Goal: Information Seeking & Learning: Learn about a topic

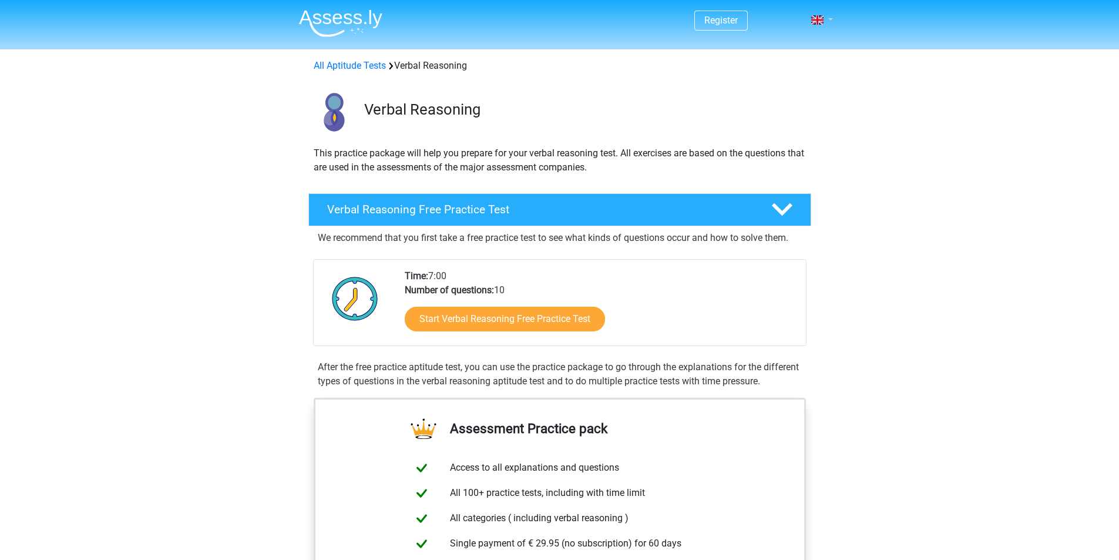
click at [827, 18] on link at bounding box center [818, 20] width 23 height 14
click at [830, 16] on link at bounding box center [818, 20] width 23 height 14
click at [807, 19] on link at bounding box center [818, 20] width 23 height 14
click at [508, 325] on link "Start Verbal Reasoning Free Practice Test" at bounding box center [505, 319] width 230 height 28
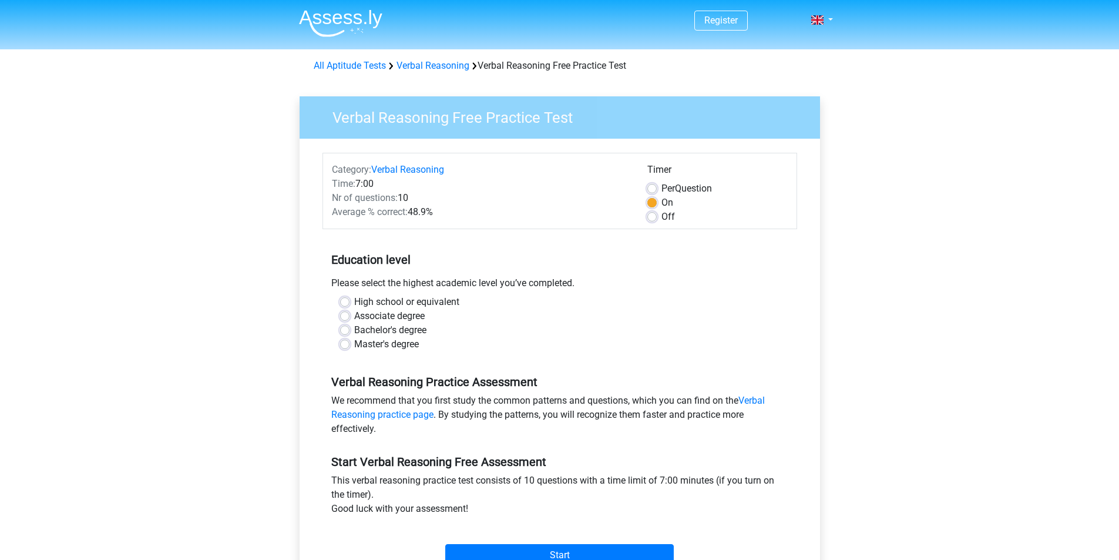
click at [354, 328] on label "Bachelor's degree" at bounding box center [390, 330] width 72 height 14
click at [344, 328] on input "Bachelor's degree" at bounding box center [344, 329] width 9 height 12
radio input "true"
click at [537, 544] on input "Start" at bounding box center [559, 555] width 229 height 22
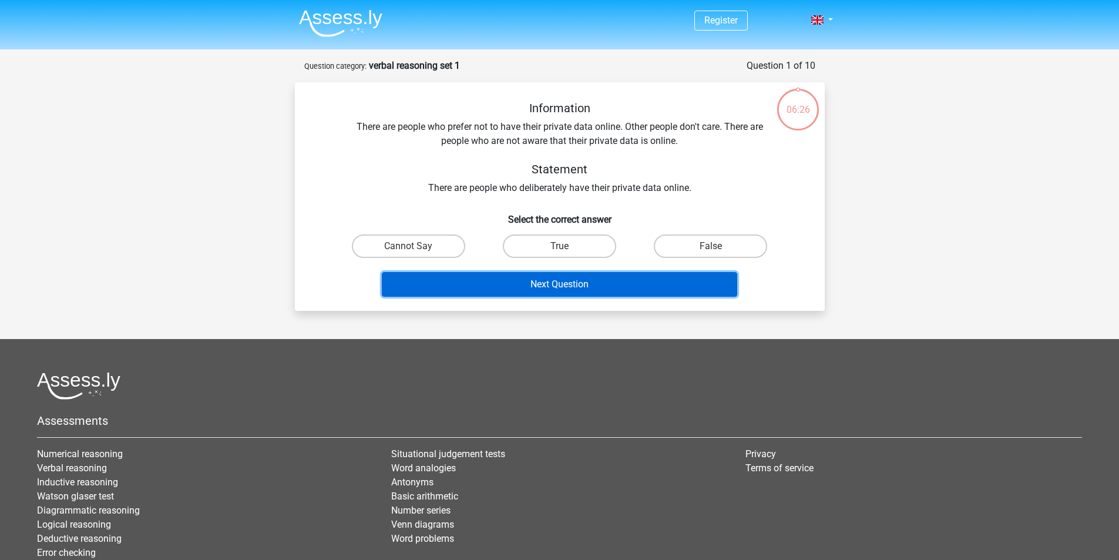
click at [566, 286] on button "Next Question" at bounding box center [559, 284] width 355 height 25
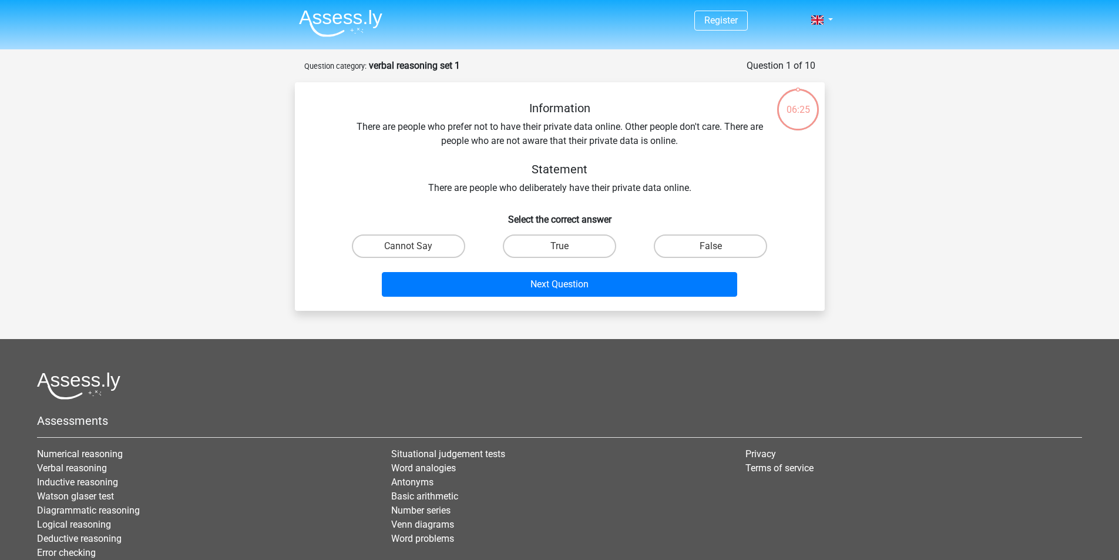
click at [432, 230] on div "Cannot Say" at bounding box center [408, 246] width 151 height 33
click at [432, 246] on label "Cannot Say" at bounding box center [408, 245] width 113 height 23
click at [416, 246] on input "Cannot Say" at bounding box center [412, 250] width 8 height 8
radio input "true"
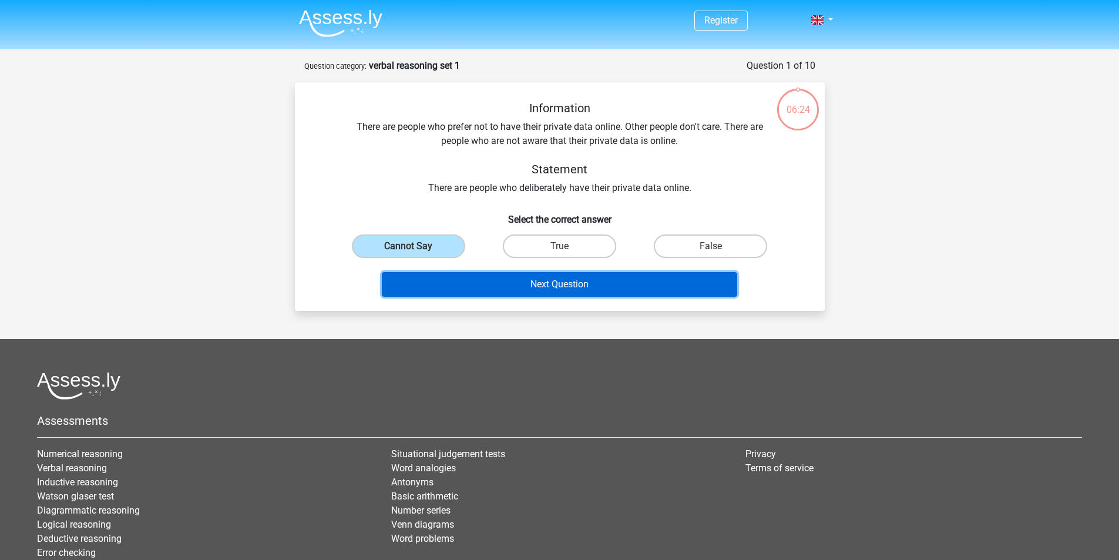
click at [490, 281] on button "Next Question" at bounding box center [559, 284] width 355 height 25
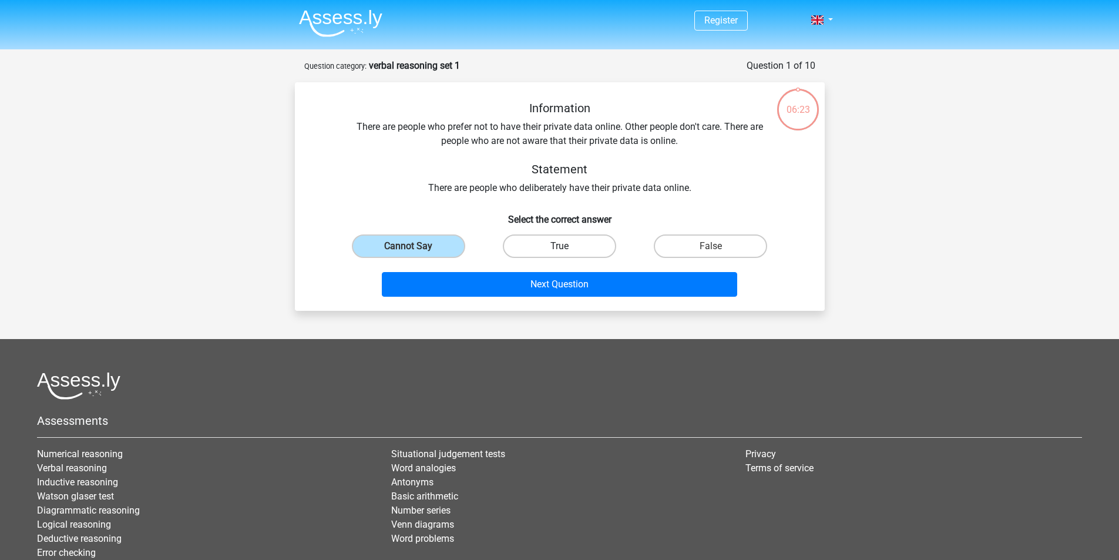
click at [525, 247] on label "True" at bounding box center [559, 245] width 113 height 23
click at [559, 247] on input "True" at bounding box center [563, 250] width 8 height 8
radio input "true"
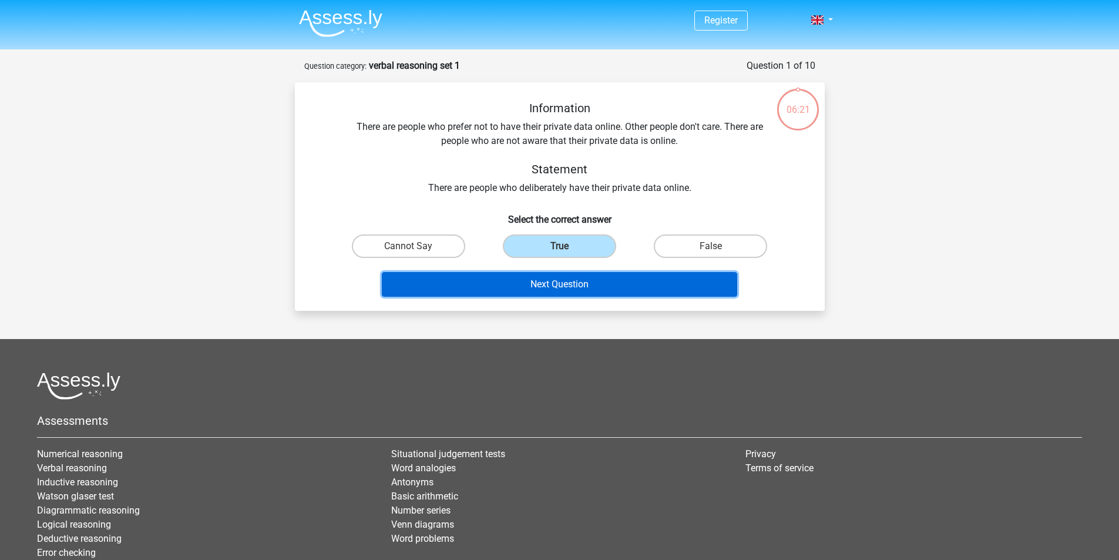
click at [637, 289] on button "Next Question" at bounding box center [559, 284] width 355 height 25
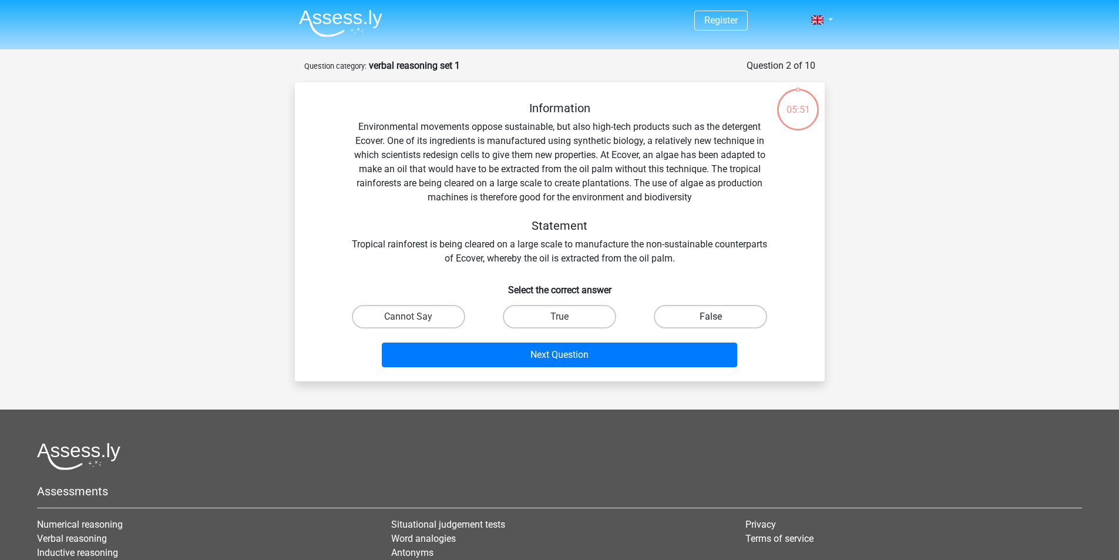
scroll to position [59, 0]
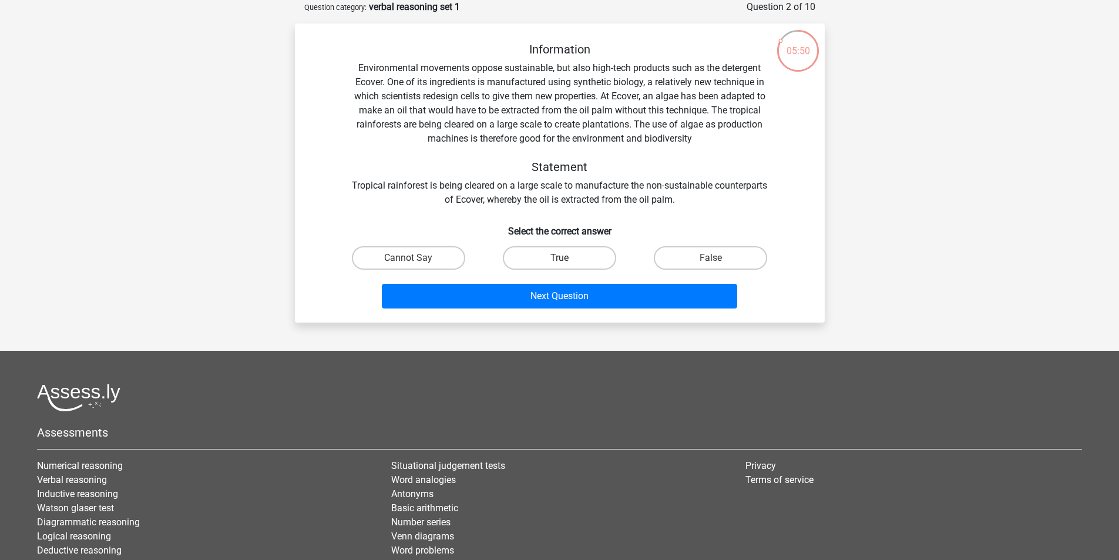
click at [592, 261] on label "True" at bounding box center [559, 257] width 113 height 23
click at [567, 261] on input "True" at bounding box center [563, 262] width 8 height 8
radio input "true"
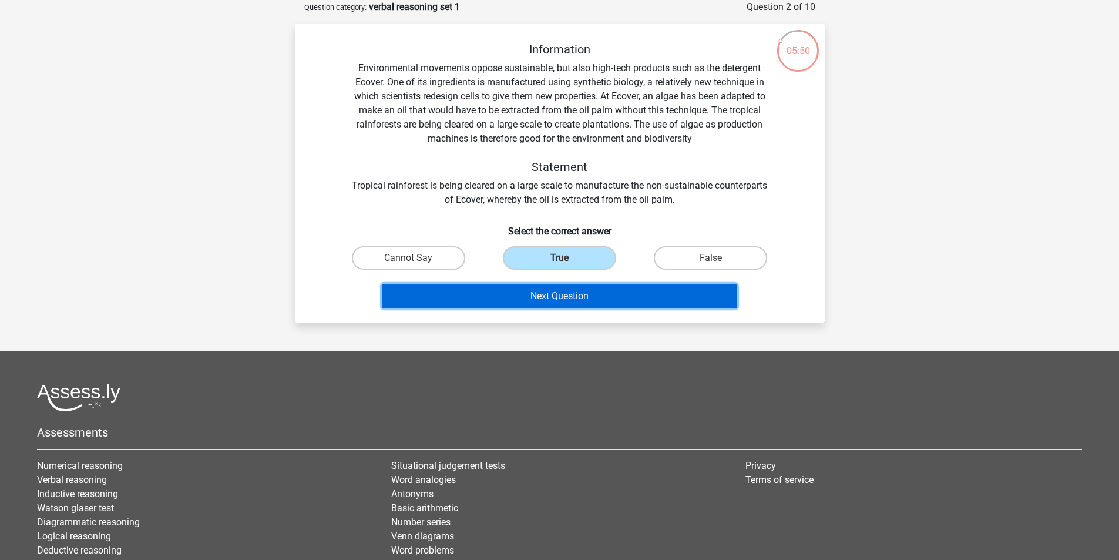
click at [590, 305] on button "Next Question" at bounding box center [559, 296] width 355 height 25
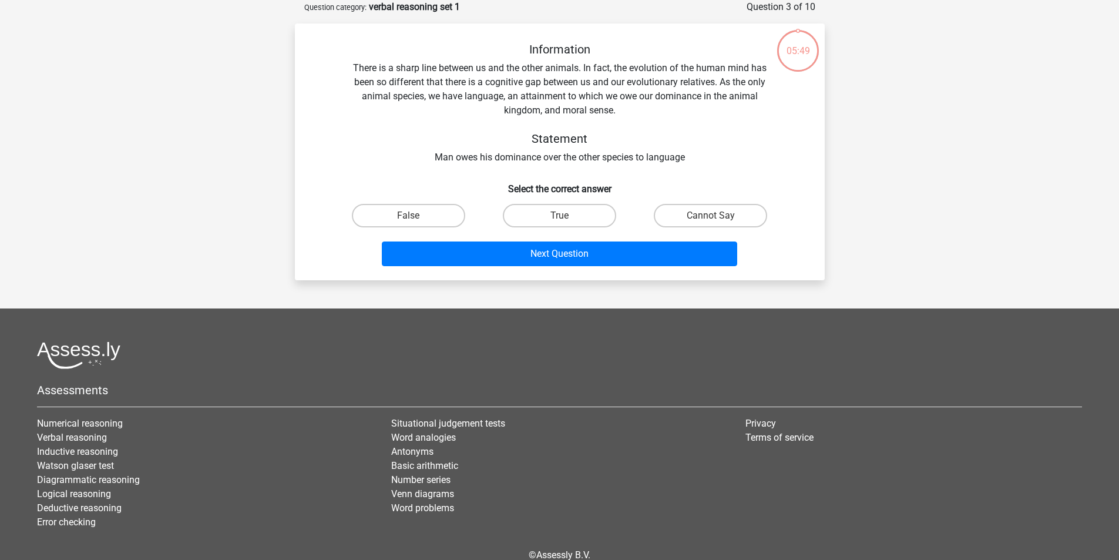
click at [583, 262] on div "Information There is a sharp line between us and the other animals. In fact, th…" at bounding box center [560, 151] width 530 height 257
click at [559, 204] on label "True" at bounding box center [559, 215] width 113 height 23
click at [559, 216] on input "True" at bounding box center [563, 220] width 8 height 8
radio input "true"
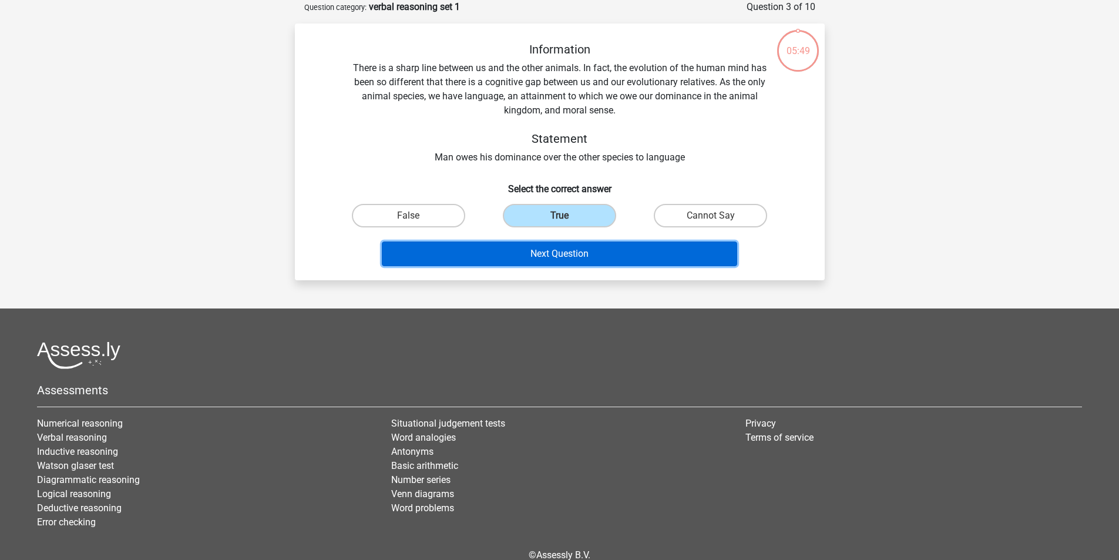
click at [554, 241] on button "Next Question" at bounding box center [559, 253] width 355 height 25
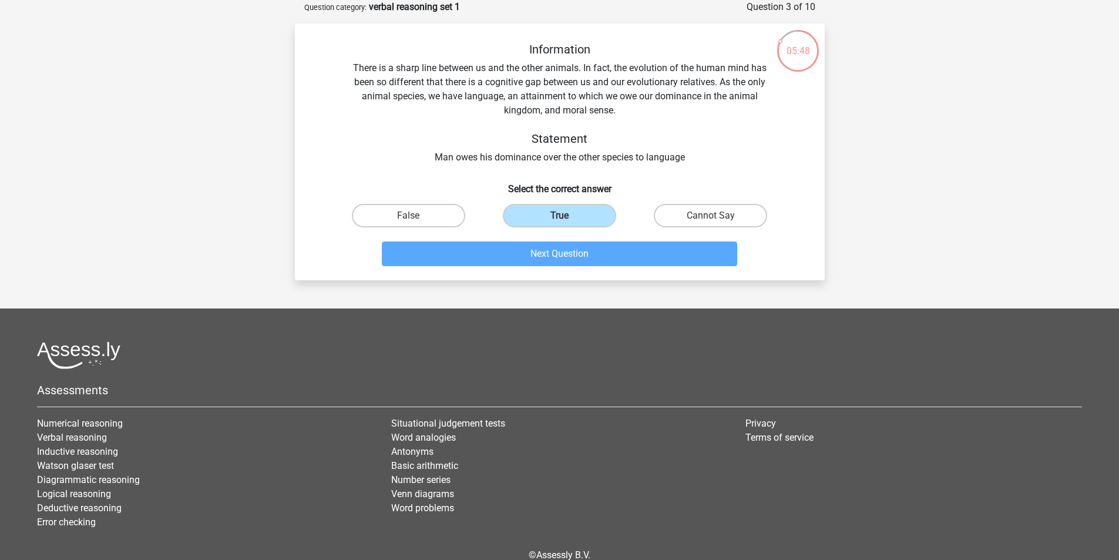
click at [552, 199] on div "True" at bounding box center [559, 215] width 151 height 33
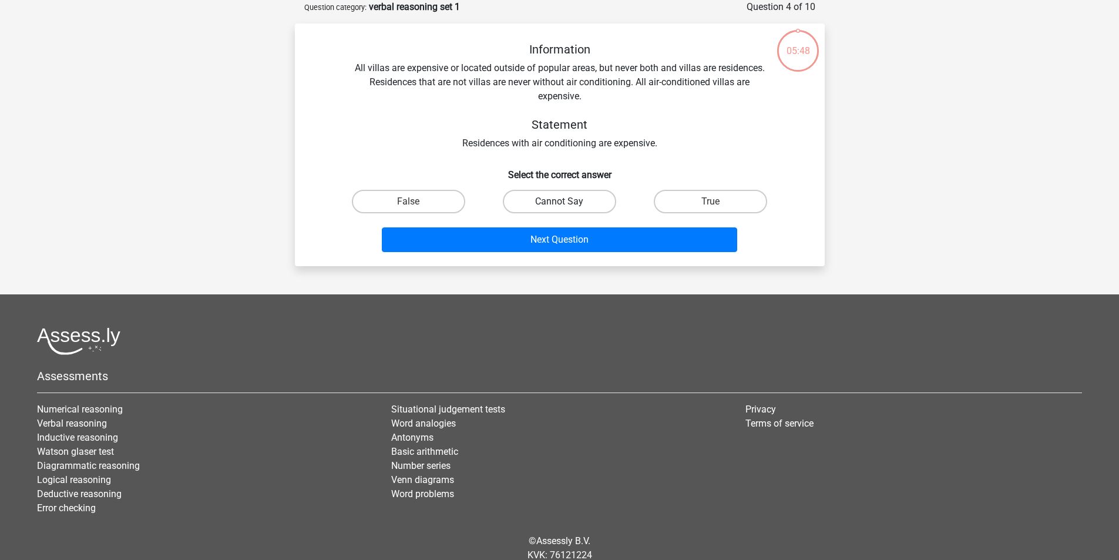
click at [554, 199] on label "Cannot Say" at bounding box center [559, 201] width 113 height 23
click at [559, 202] on input "Cannot Say" at bounding box center [563, 206] width 8 height 8
radio input "true"
click at [554, 248] on div "Information All villas are expensive or located outside of popular areas, but n…" at bounding box center [560, 144] width 530 height 243
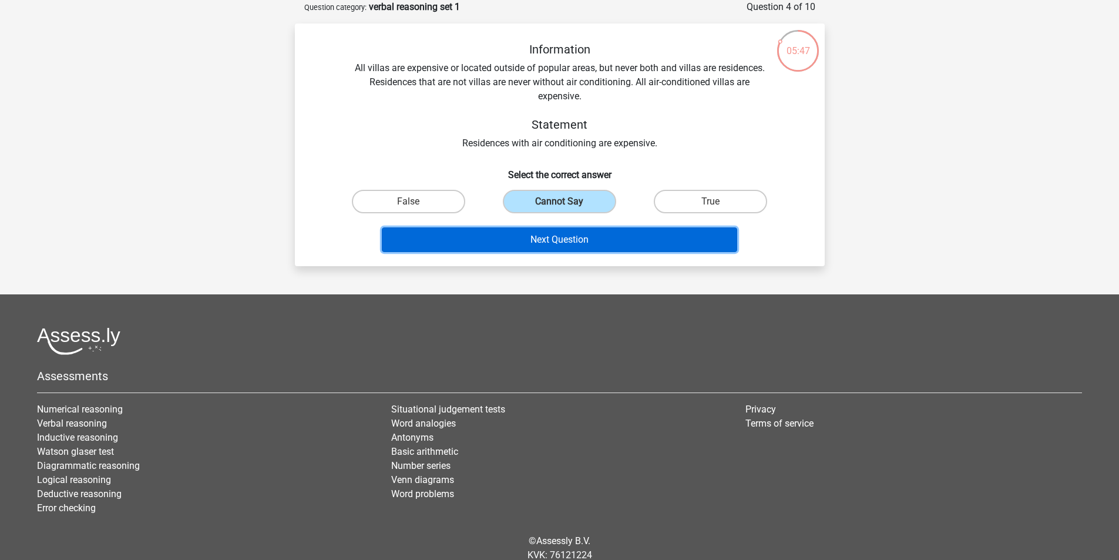
click at [561, 227] on button "Next Question" at bounding box center [559, 239] width 355 height 25
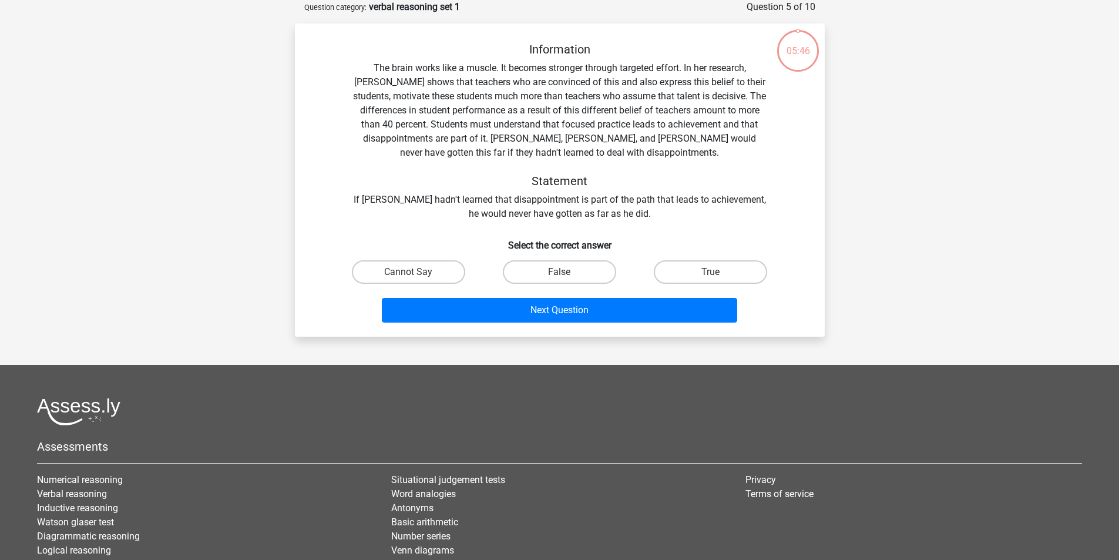
drag, startPoint x: 560, startPoint y: 197, endPoint x: 555, endPoint y: 244, distance: 47.9
click at [555, 231] on div "Information The brain works like a muscle. It becomes stronger through targeted…" at bounding box center [560, 184] width 521 height 285
click at [555, 260] on label "False" at bounding box center [559, 271] width 113 height 23
click at [559, 272] on input "False" at bounding box center [563, 276] width 8 height 8
radio input "true"
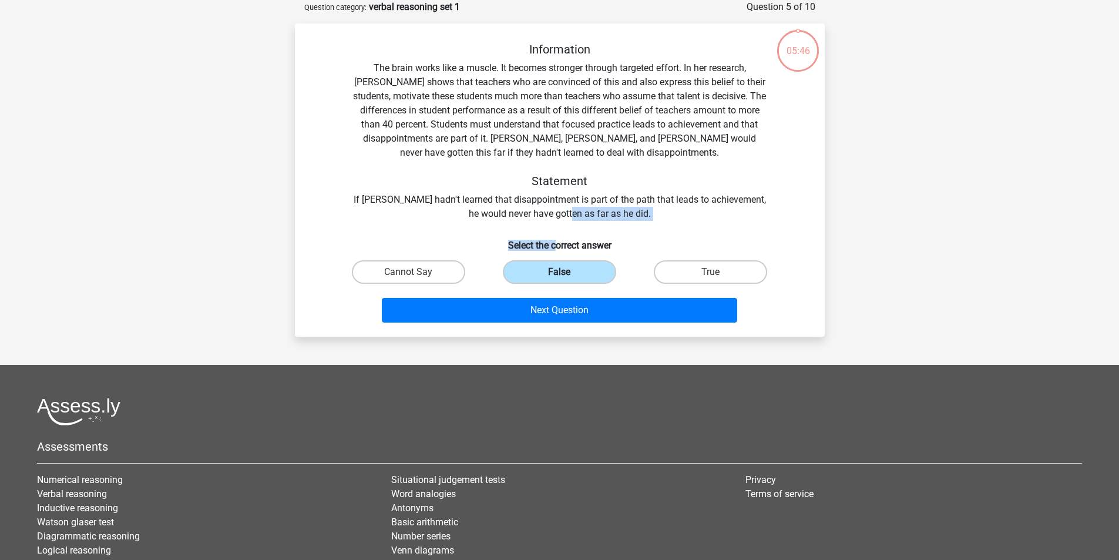
click at [555, 261] on label "False" at bounding box center [559, 271] width 113 height 23
click at [559, 272] on input "False" at bounding box center [563, 276] width 8 height 8
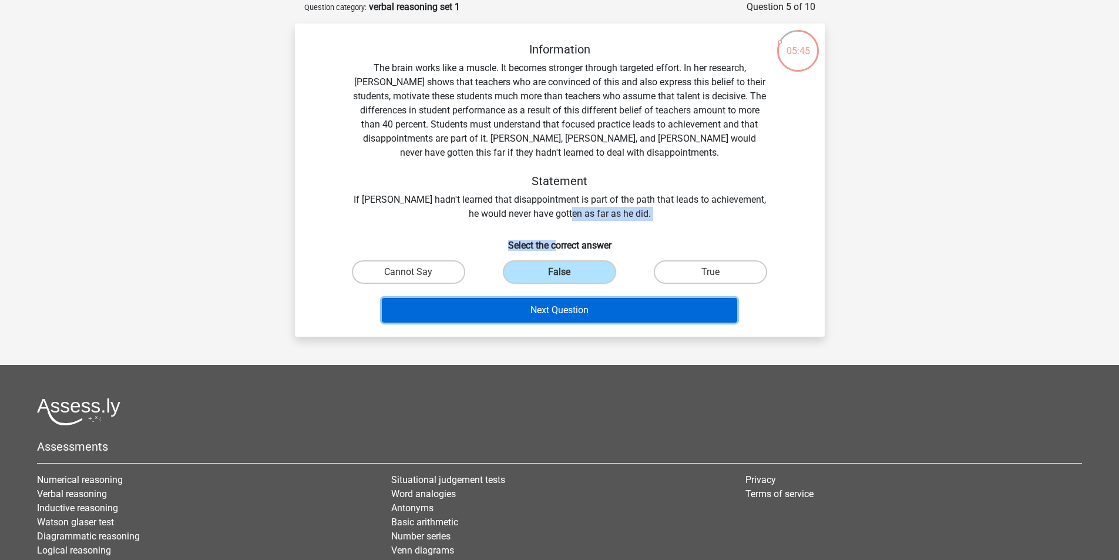
click at [565, 303] on button "Next Question" at bounding box center [559, 310] width 355 height 25
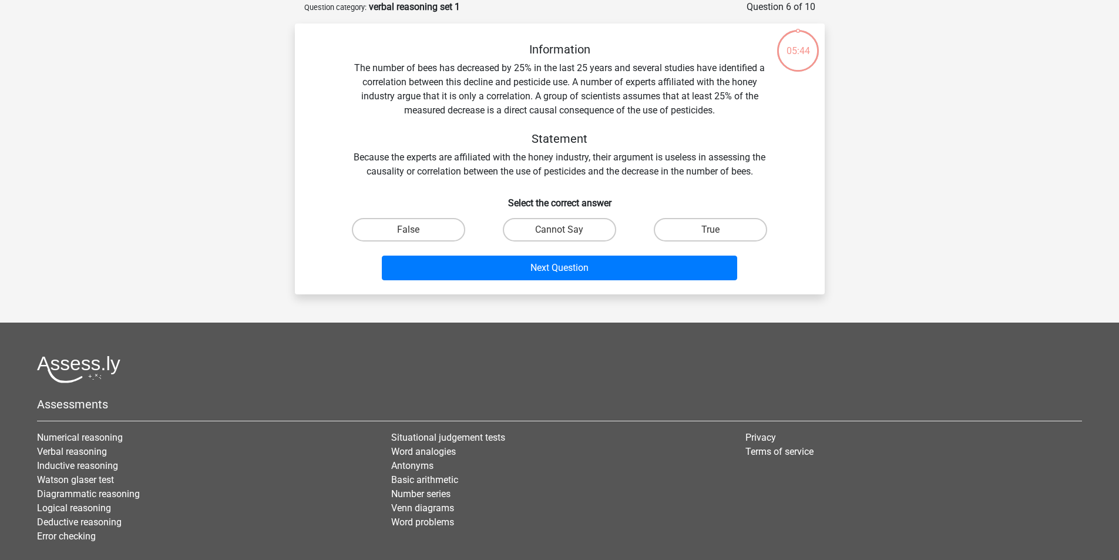
click at [556, 249] on div "Next Question" at bounding box center [560, 265] width 492 height 39
click at [557, 239] on label "Cannot Say" at bounding box center [559, 229] width 113 height 23
click at [559, 237] on input "Cannot Say" at bounding box center [563, 234] width 8 height 8
radio input "true"
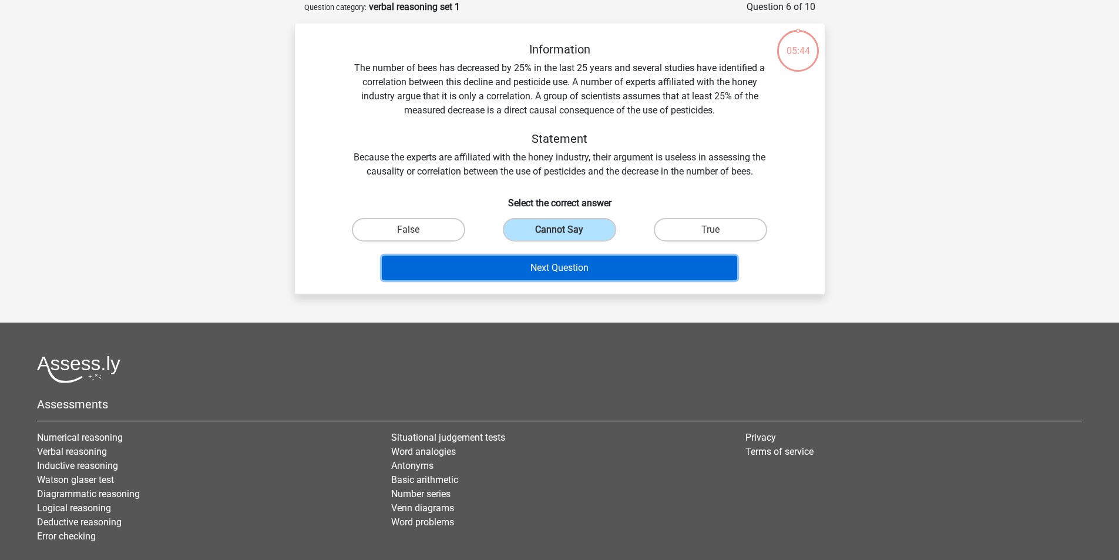
click at [556, 269] on button "Next Question" at bounding box center [559, 268] width 355 height 25
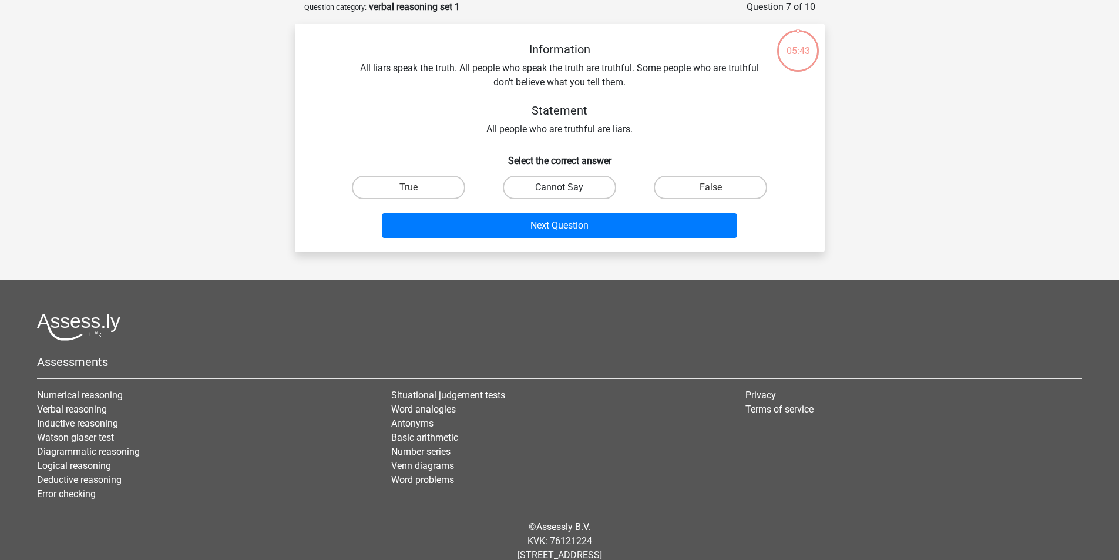
click at [548, 196] on label "Cannot Say" at bounding box center [559, 187] width 113 height 23
click at [559, 195] on input "Cannot Say" at bounding box center [563, 191] width 8 height 8
radio input "true"
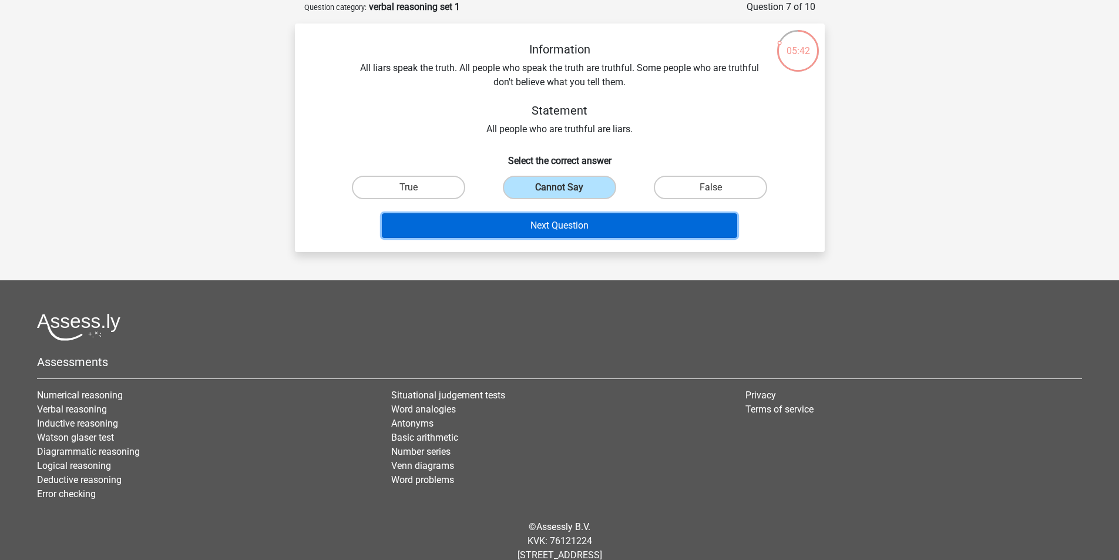
click at [551, 229] on button "Next Question" at bounding box center [559, 225] width 355 height 25
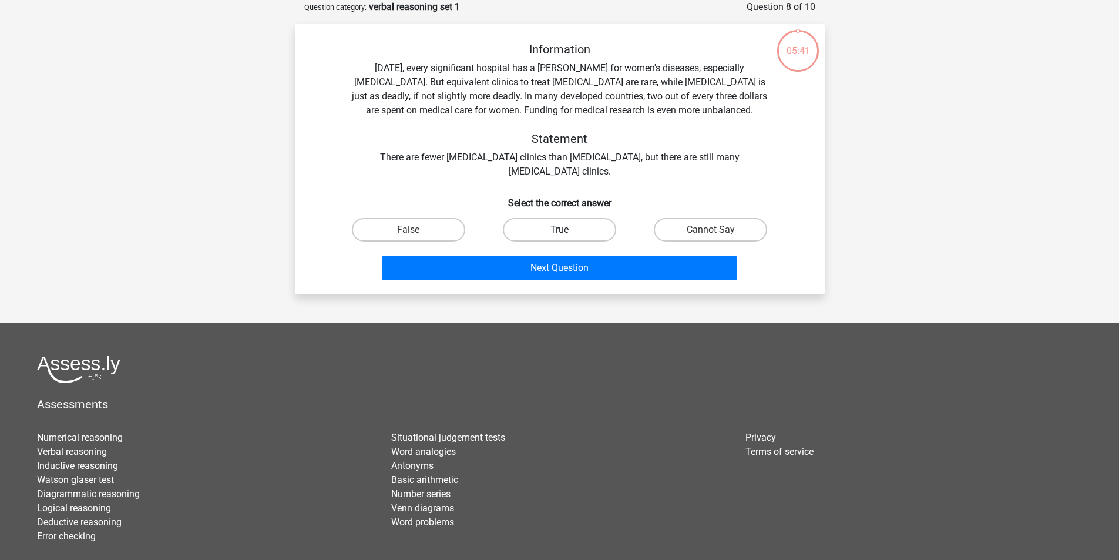
drag, startPoint x: 553, startPoint y: 207, endPoint x: 550, endPoint y: 254, distance: 47.1
click at [553, 218] on label "True" at bounding box center [559, 229] width 113 height 23
click at [559, 230] on input "True" at bounding box center [563, 234] width 8 height 8
radio input "true"
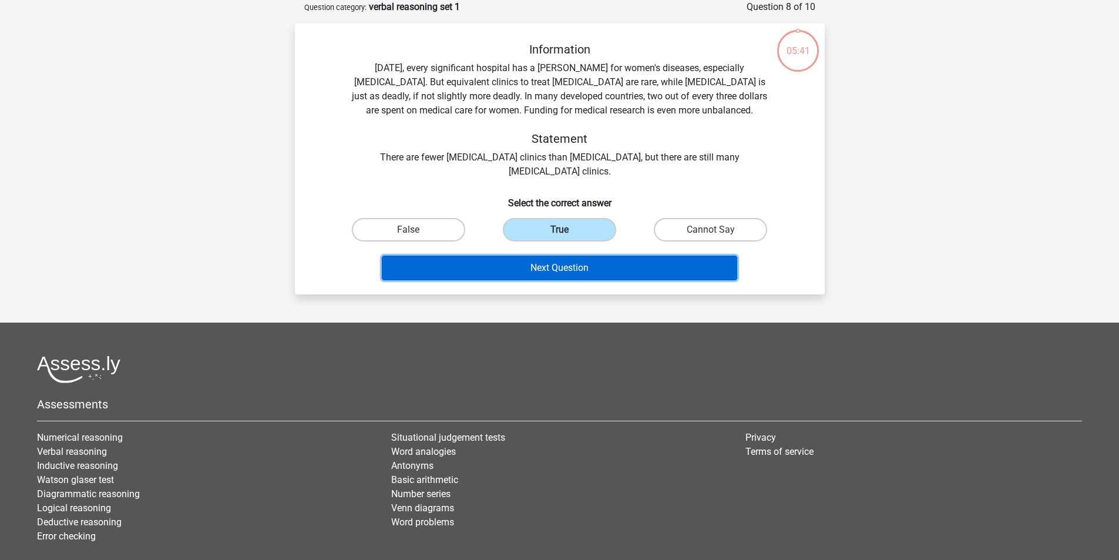
click at [550, 260] on button "Next Question" at bounding box center [559, 268] width 355 height 25
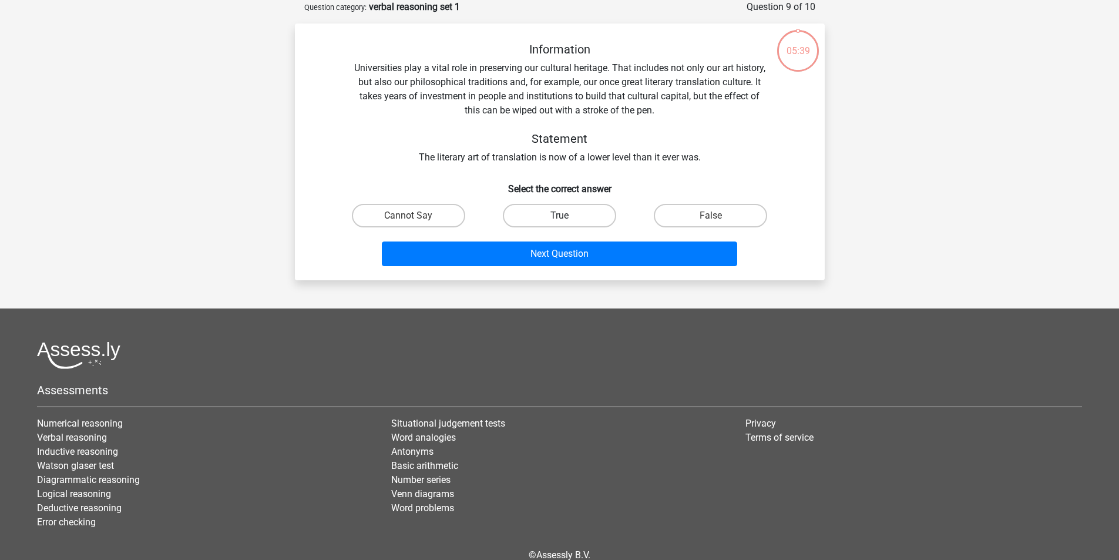
click at [556, 211] on label "True" at bounding box center [559, 215] width 113 height 23
click at [559, 216] on input "True" at bounding box center [563, 220] width 8 height 8
radio input "true"
click at [553, 267] on div "Next Question" at bounding box center [560, 255] width 454 height 29
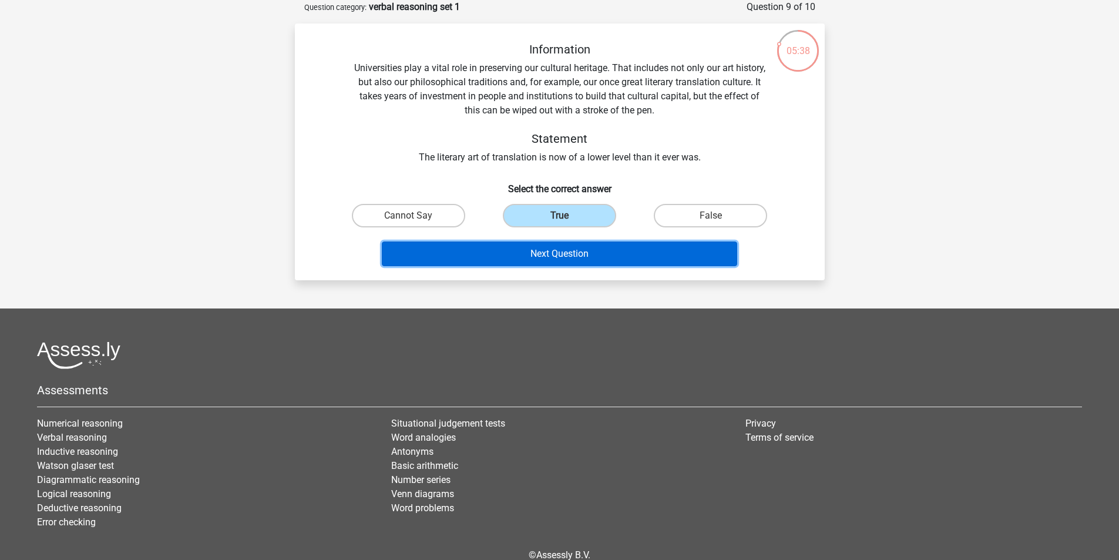
click at [556, 258] on button "Next Question" at bounding box center [559, 253] width 355 height 25
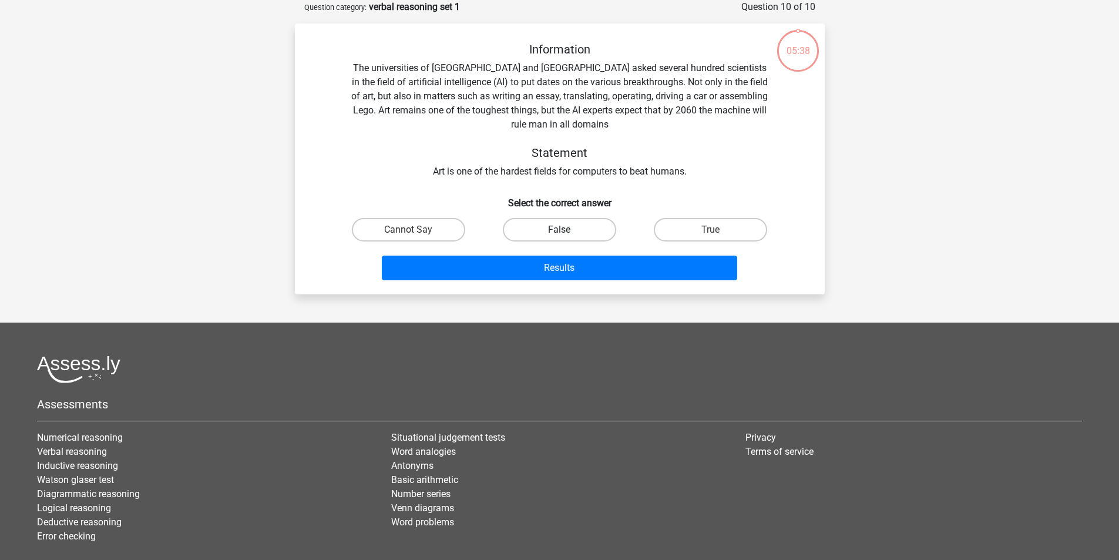
click at [558, 224] on label "False" at bounding box center [559, 229] width 113 height 23
click at [559, 230] on input "False" at bounding box center [563, 234] width 8 height 8
radio input "true"
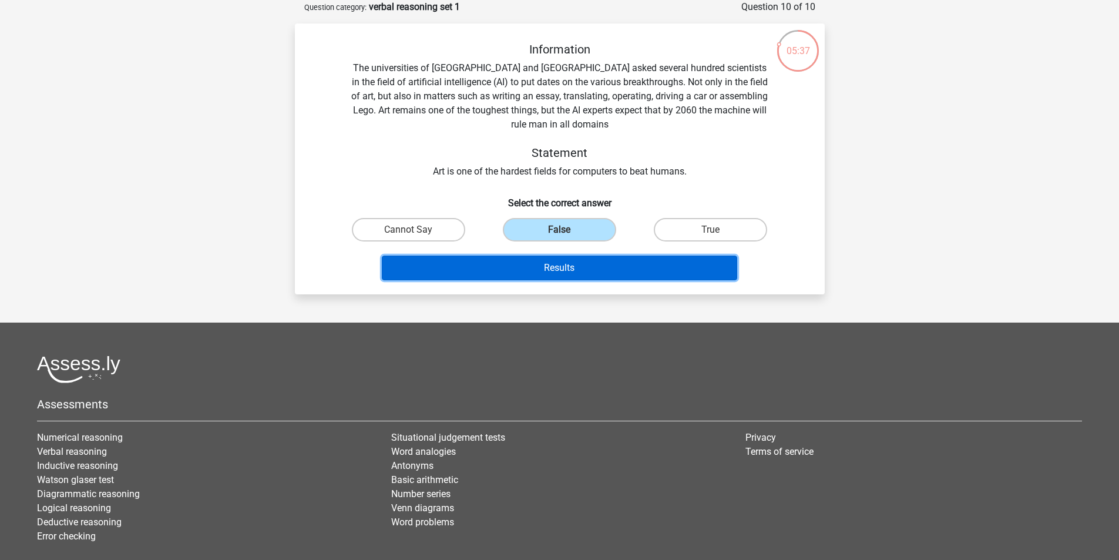
click at [556, 264] on button "Results" at bounding box center [559, 268] width 355 height 25
